Goal: Information Seeking & Learning: Learn about a topic

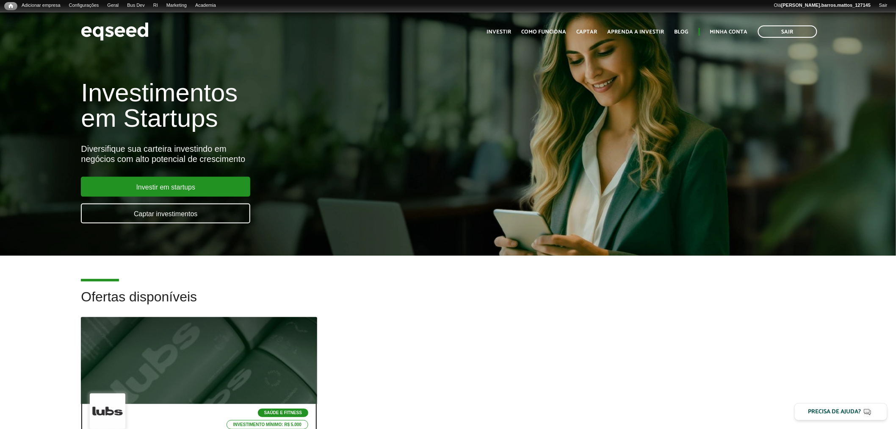
click at [251, 321] on div at bounding box center [199, 360] width 283 height 104
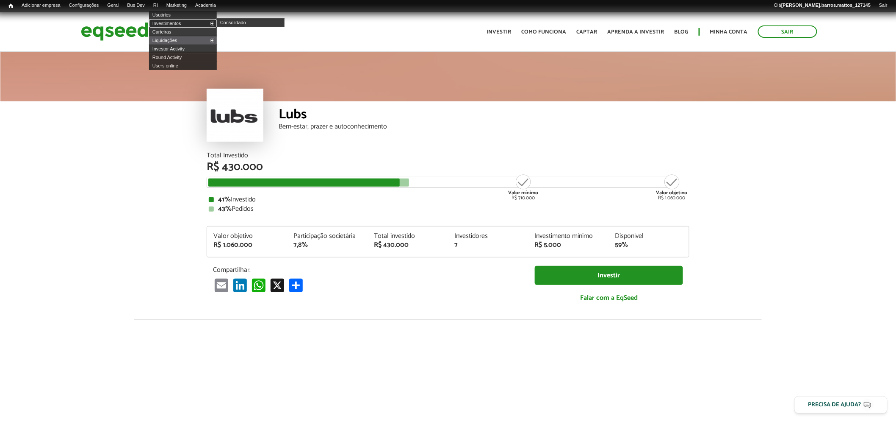
click at [170, 22] on link "Investimentos" at bounding box center [183, 23] width 68 height 8
